Goal: Information Seeking & Learning: Learn about a topic

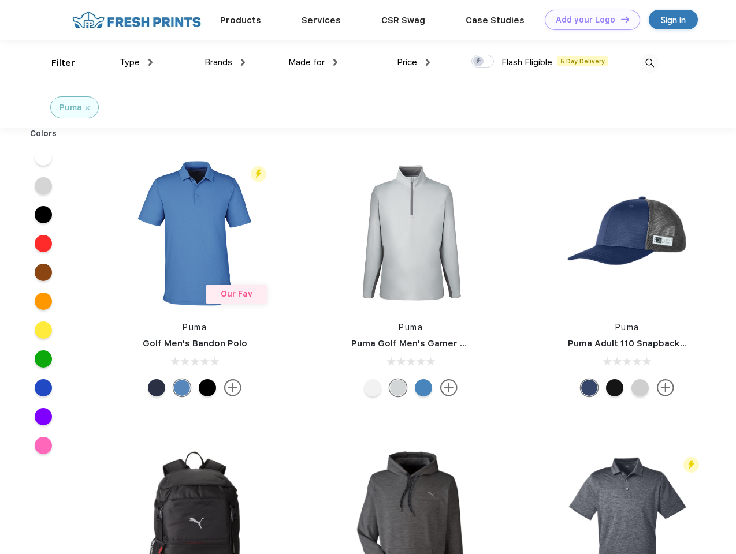
scroll to position [1, 0]
click at [588, 20] on link "Add your Logo Design Tool" at bounding box center [591, 20] width 95 height 20
click at [0, 0] on div "Design Tool" at bounding box center [0, 0] width 0 height 0
click at [620, 19] on link "Add your Logo Design Tool" at bounding box center [591, 20] width 95 height 20
click at [55, 63] on div "Filter" at bounding box center [63, 63] width 24 height 13
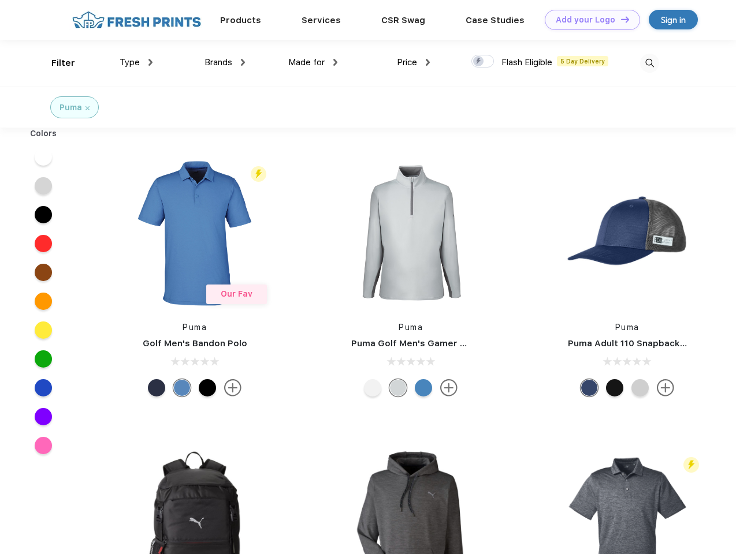
click at [136, 62] on span "Type" at bounding box center [130, 62] width 20 height 10
click at [225, 62] on span "Brands" at bounding box center [218, 62] width 28 height 10
click at [313, 62] on span "Made for" at bounding box center [306, 62] width 36 height 10
click at [413, 62] on span "Price" at bounding box center [407, 62] width 20 height 10
click at [483, 62] on div at bounding box center [482, 61] width 23 height 13
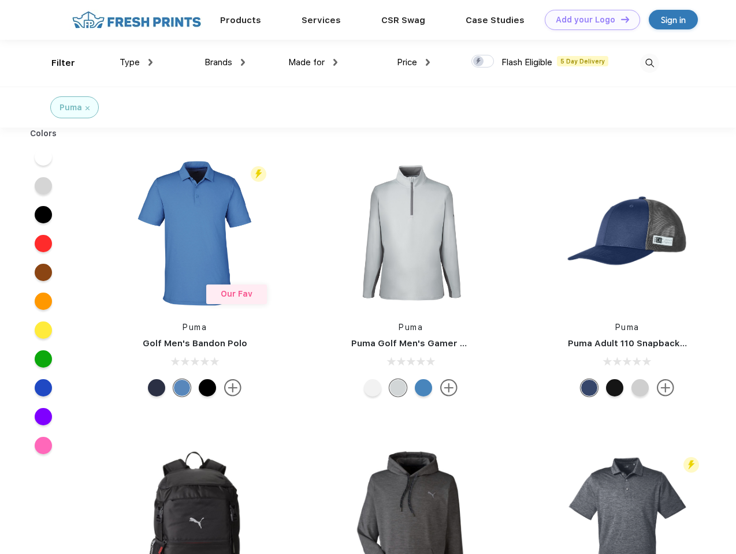
click at [479, 62] on input "checkbox" at bounding box center [475, 58] width 8 height 8
click at [649, 63] on img at bounding box center [649, 63] width 19 height 19
